Goal: Task Accomplishment & Management: Manage account settings

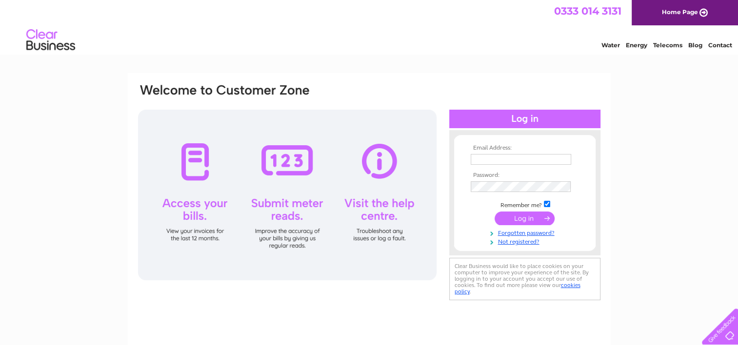
click at [540, 165] on td at bounding box center [524, 160] width 113 height 16
click at [540, 163] on input "text" at bounding box center [521, 160] width 101 height 12
type input "[EMAIL_ADDRESS][DOMAIN_NAME]"
click at [495, 212] on input "submit" at bounding box center [525, 219] width 60 height 14
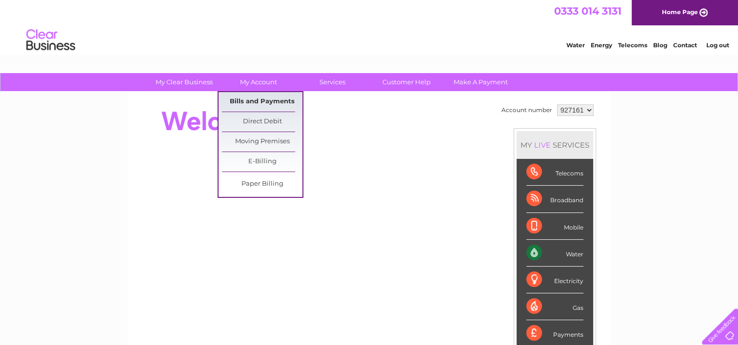
click at [262, 99] on link "Bills and Payments" at bounding box center [262, 102] width 80 height 20
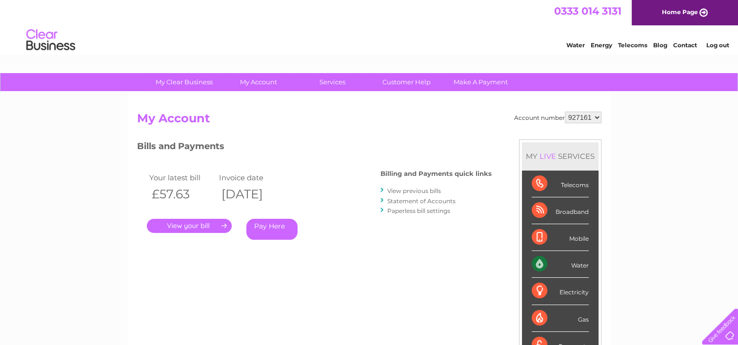
click at [413, 192] on link "View previous bills" at bounding box center [414, 190] width 54 height 7
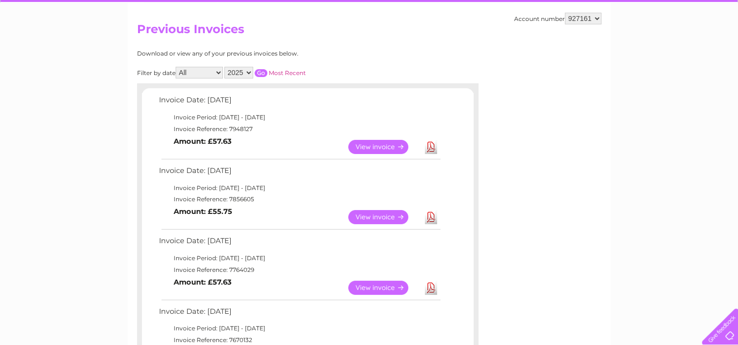
scroll to position [98, 0]
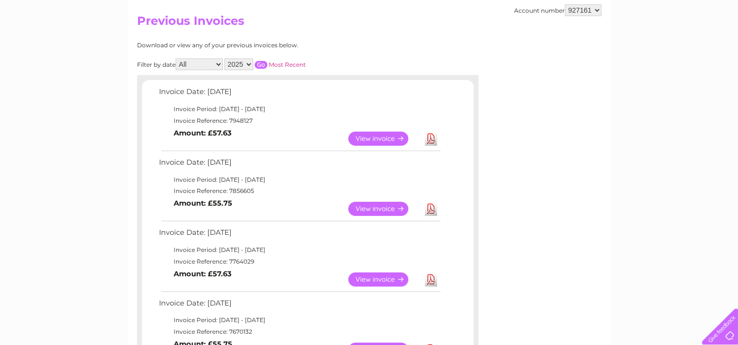
click at [431, 277] on link "Download" at bounding box center [431, 280] width 12 height 14
click at [434, 209] on link "Download" at bounding box center [431, 209] width 12 height 14
click at [431, 138] on link "Download" at bounding box center [431, 139] width 12 height 14
